Goal: Information Seeking & Learning: Learn about a topic

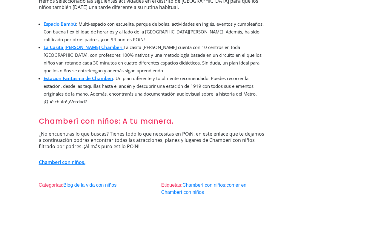
scroll to position [791, 0]
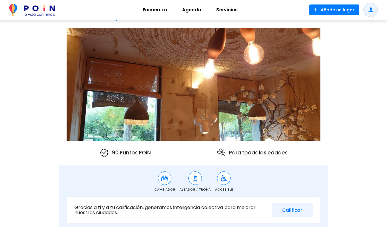
scroll to position [36, 0]
